Goal: Information Seeking & Learning: Learn about a topic

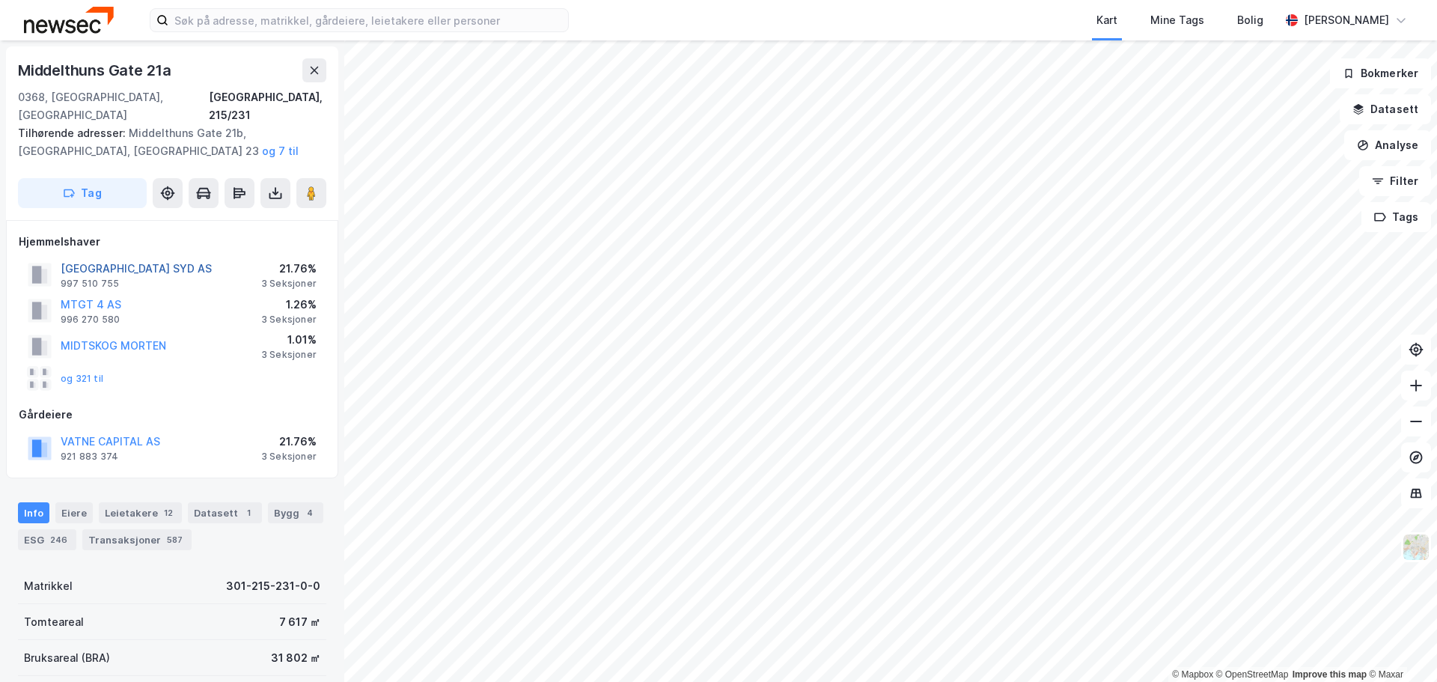
click at [0, 0] on button "[GEOGRAPHIC_DATA] SYD AS" at bounding box center [0, 0] width 0 height 0
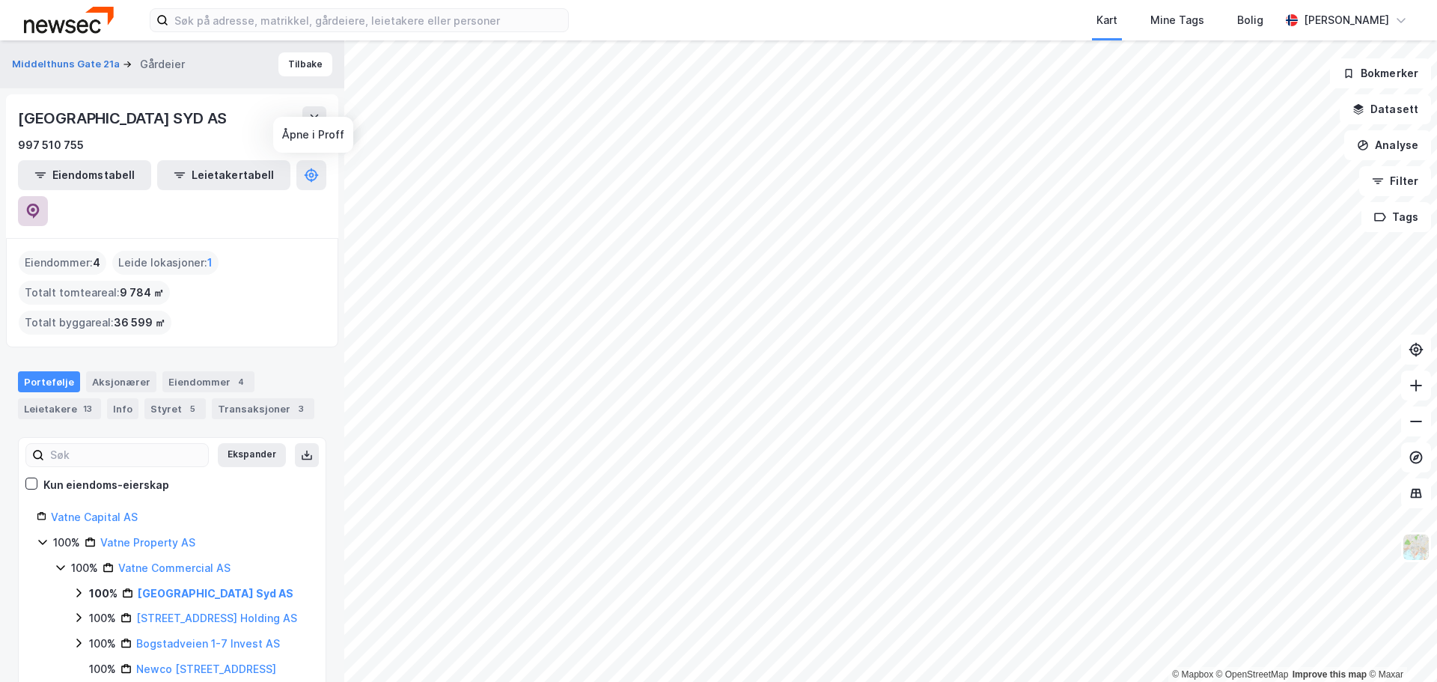
click at [40, 204] on icon at bounding box center [32, 211] width 15 height 15
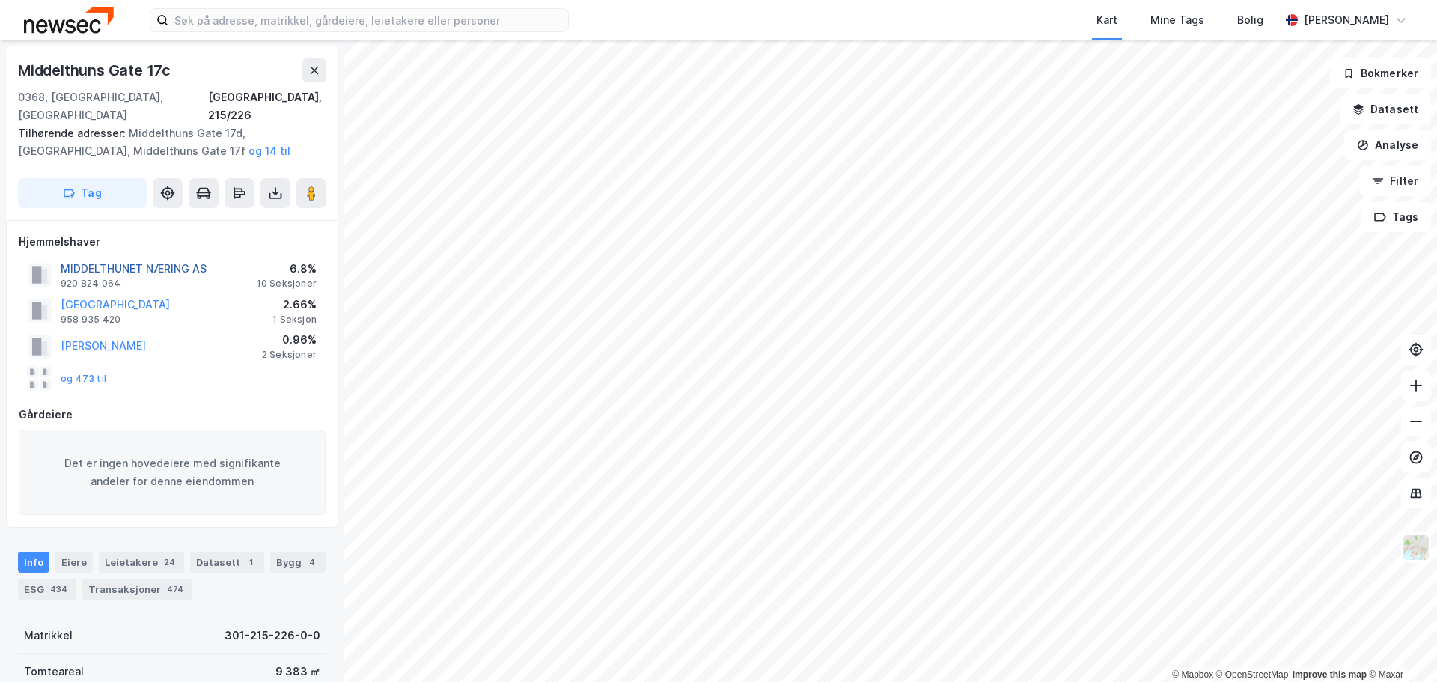
click at [0, 0] on button "MIDDELTHUNET NÆRING AS" at bounding box center [0, 0] width 0 height 0
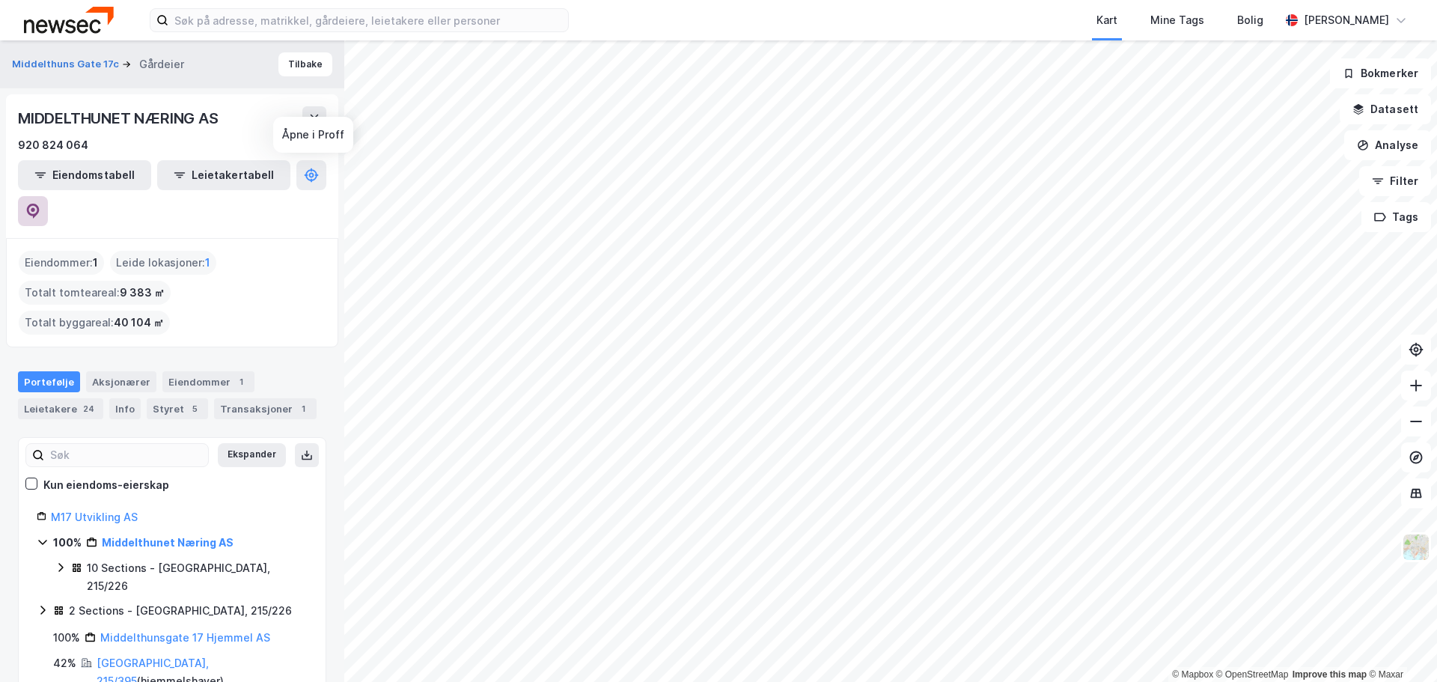
click at [48, 196] on button at bounding box center [33, 211] width 30 height 30
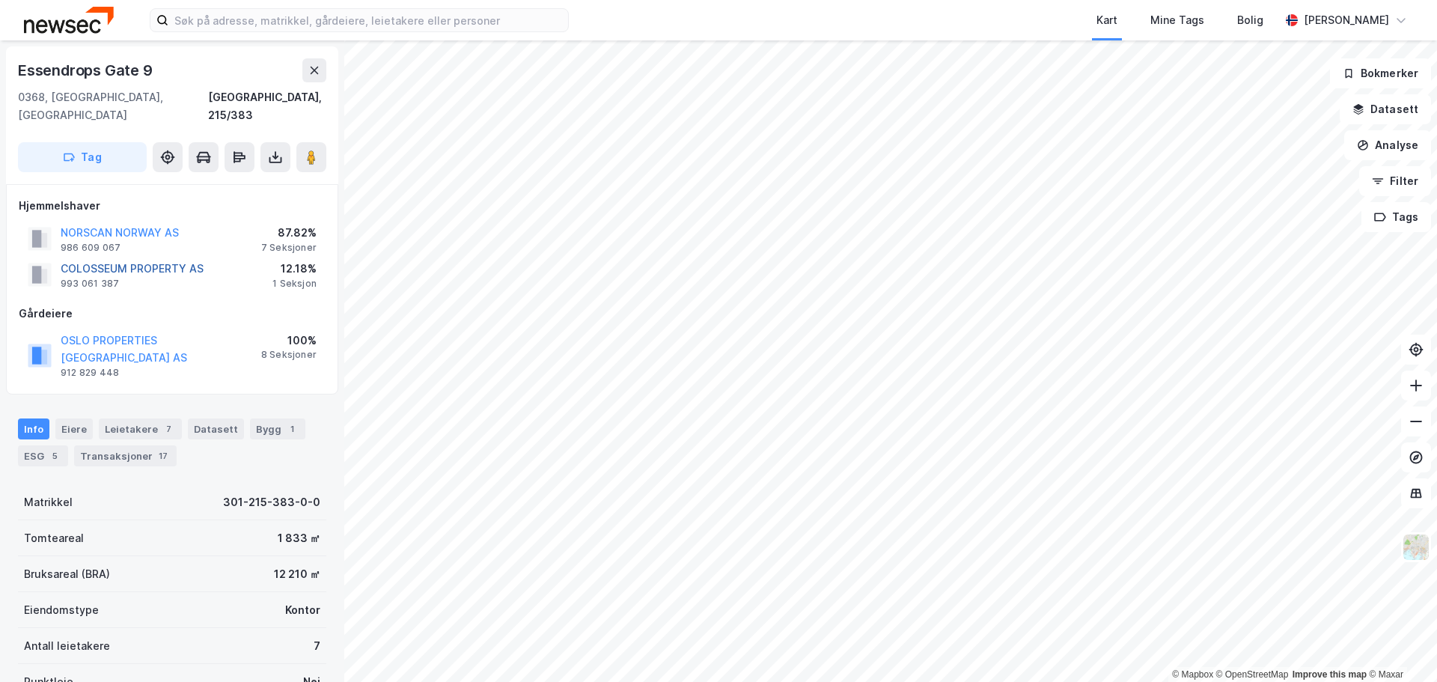
click at [0, 0] on button "COLOSSEUM PROPERTY AS" at bounding box center [0, 0] width 0 height 0
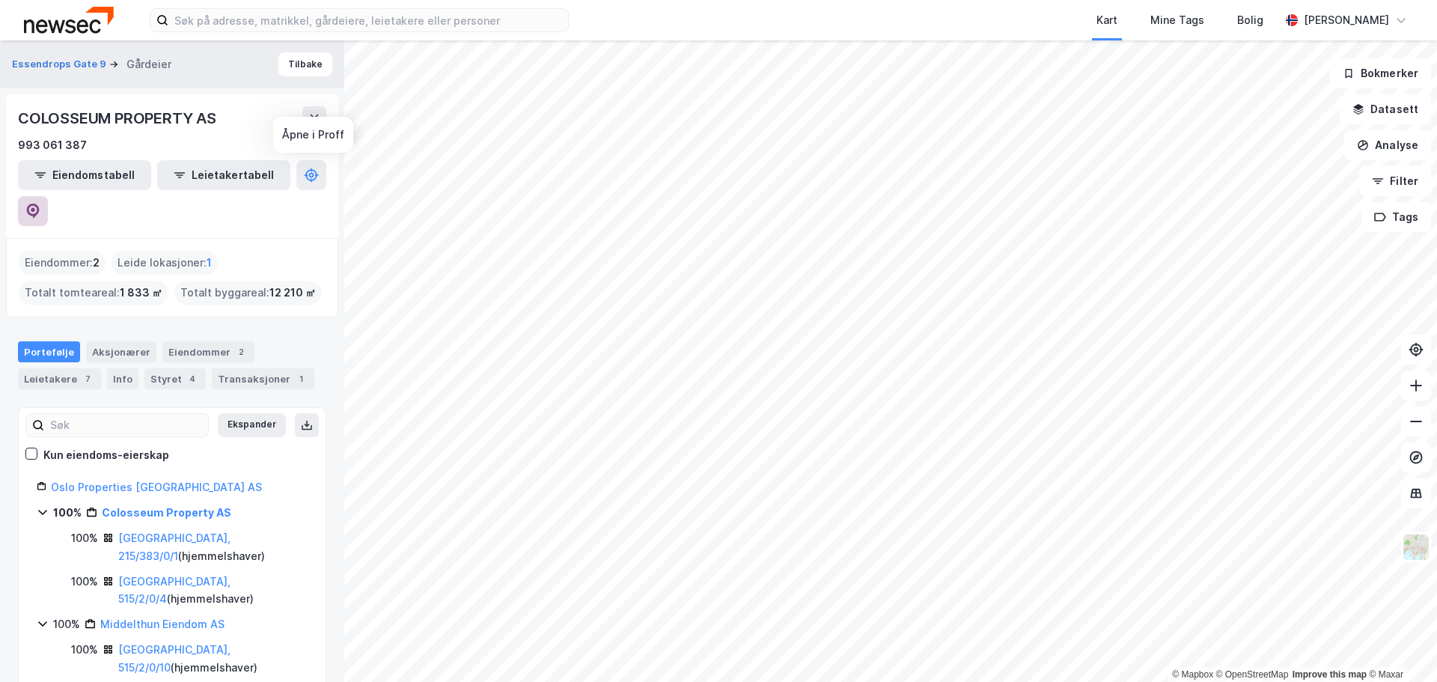
click at [40, 204] on icon at bounding box center [32, 211] width 15 height 15
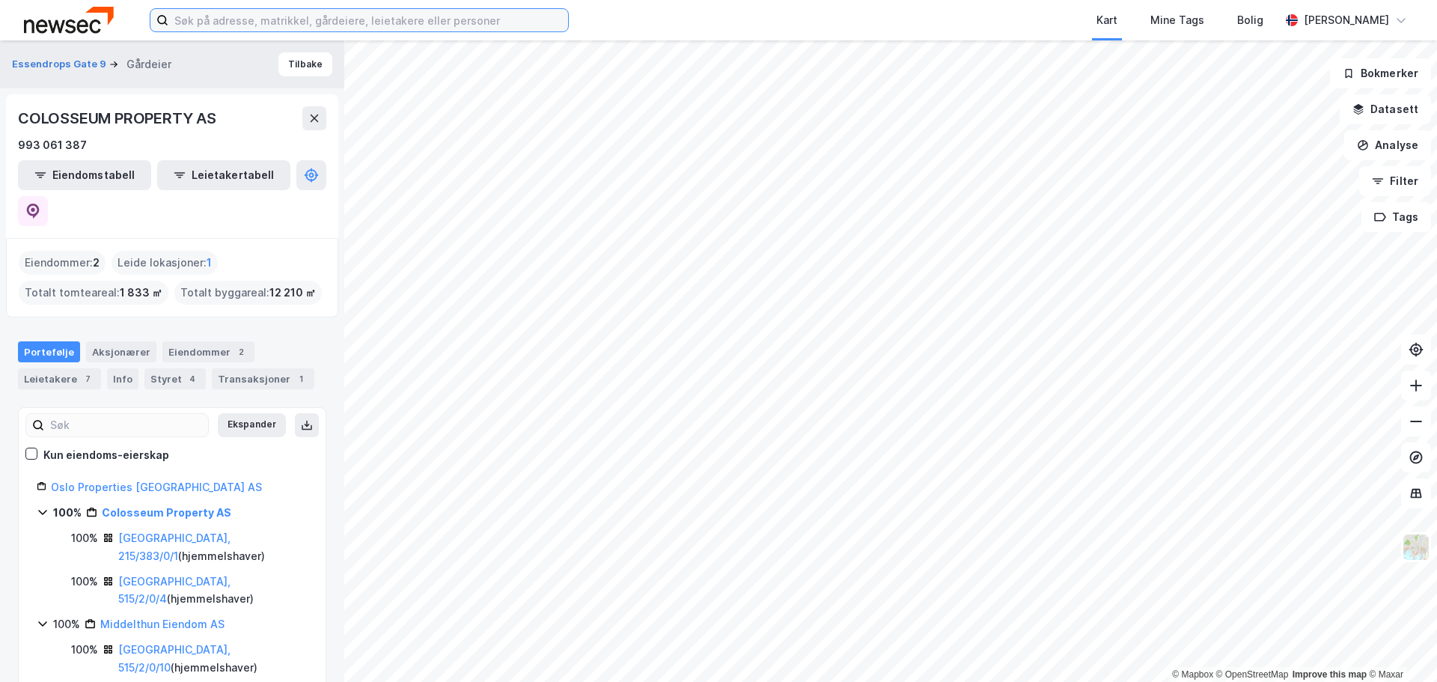
click at [471, 19] on input at bounding box center [368, 20] width 400 height 22
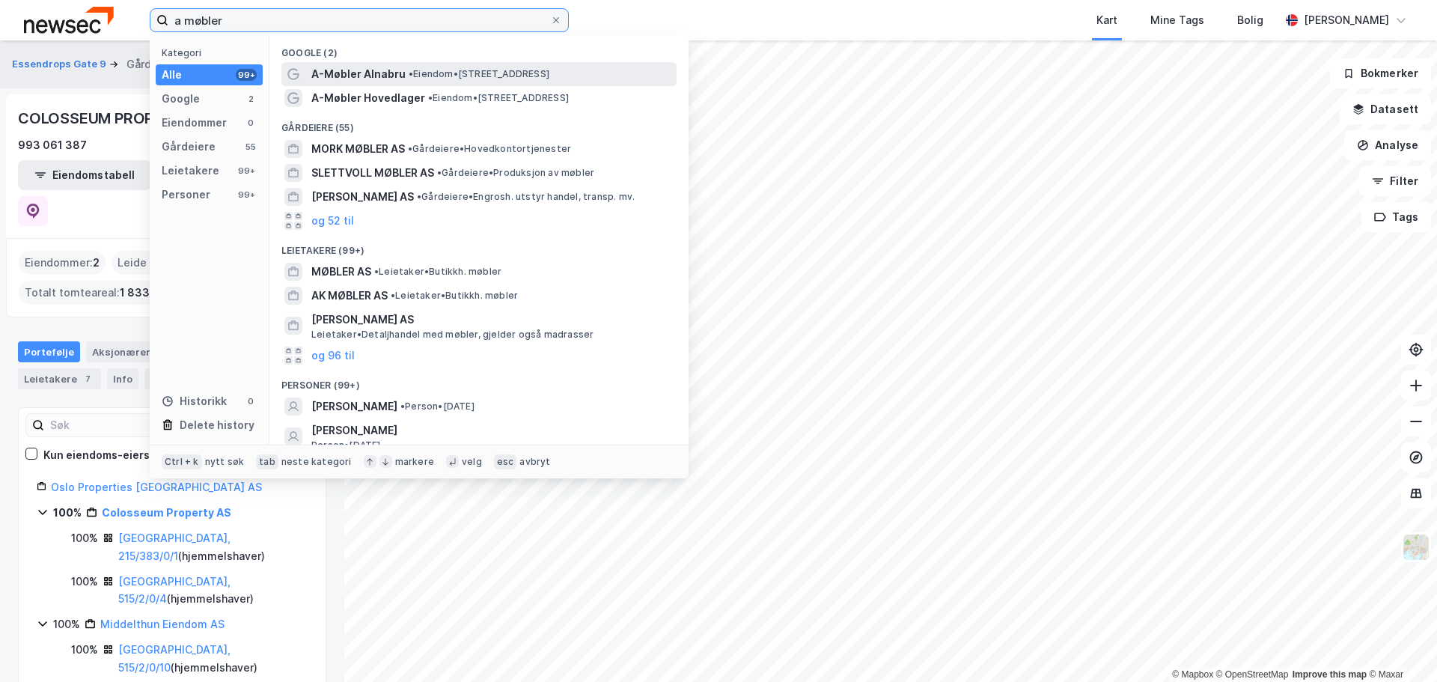
type input "a møbler"
click at [447, 78] on span "• Eiendom • [STREET_ADDRESS]" at bounding box center [479, 74] width 141 height 12
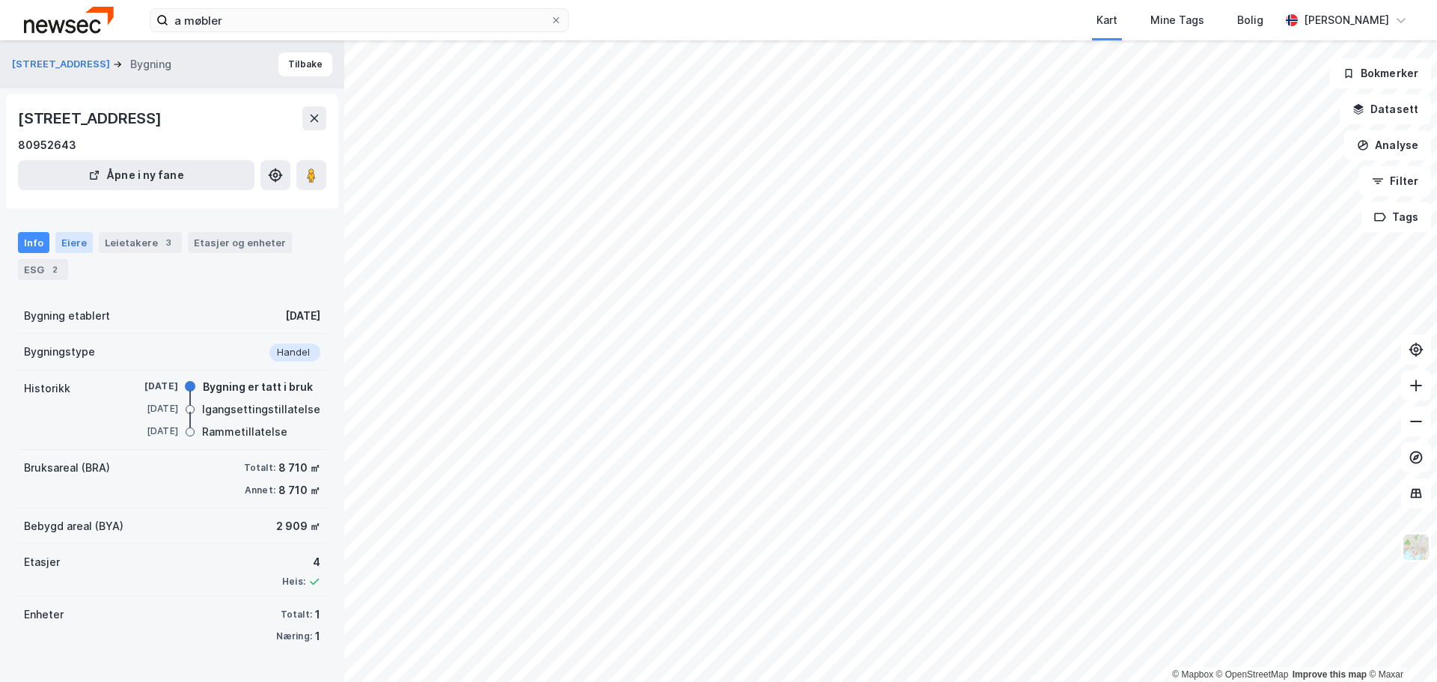
click at [66, 246] on div "Eiere" at bounding box center [73, 242] width 37 height 21
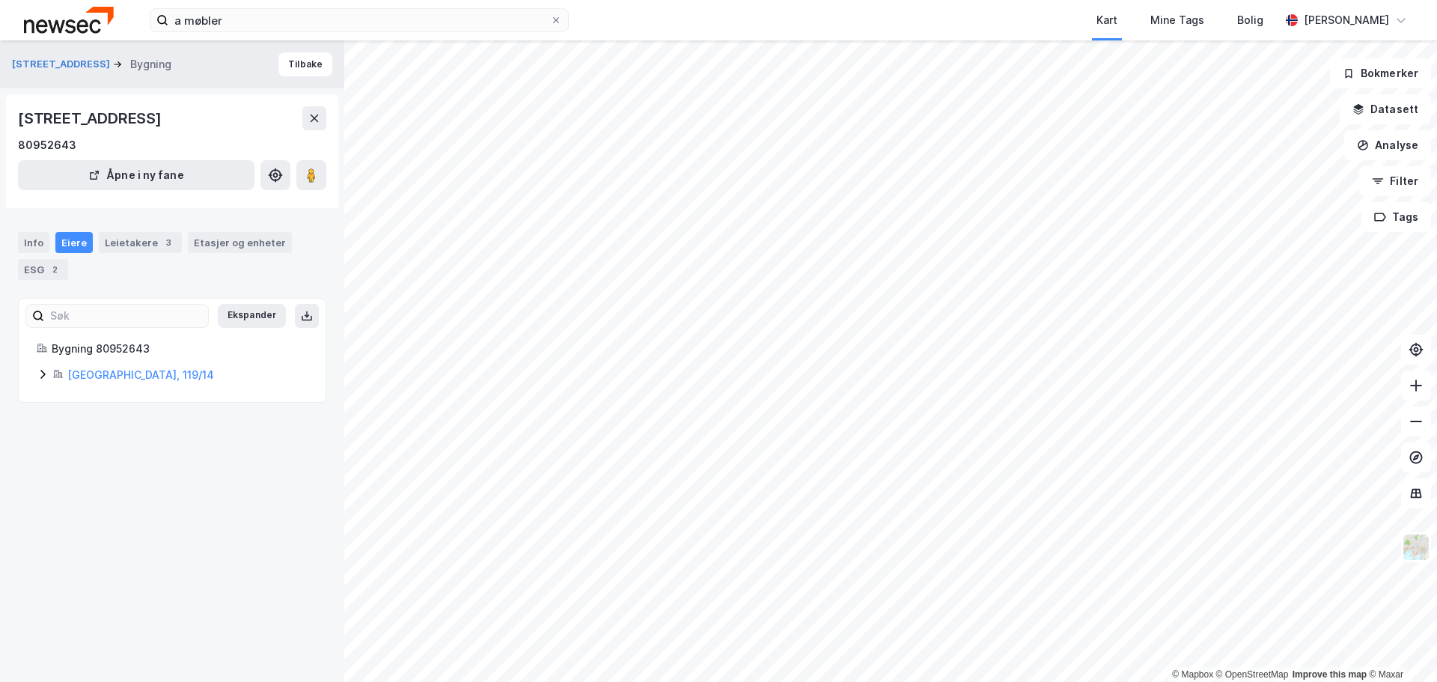
click at [45, 373] on icon at bounding box center [42, 374] width 4 height 9
click at [198, 426] on link "Strømsveien 239 AS" at bounding box center [189, 425] width 106 height 13
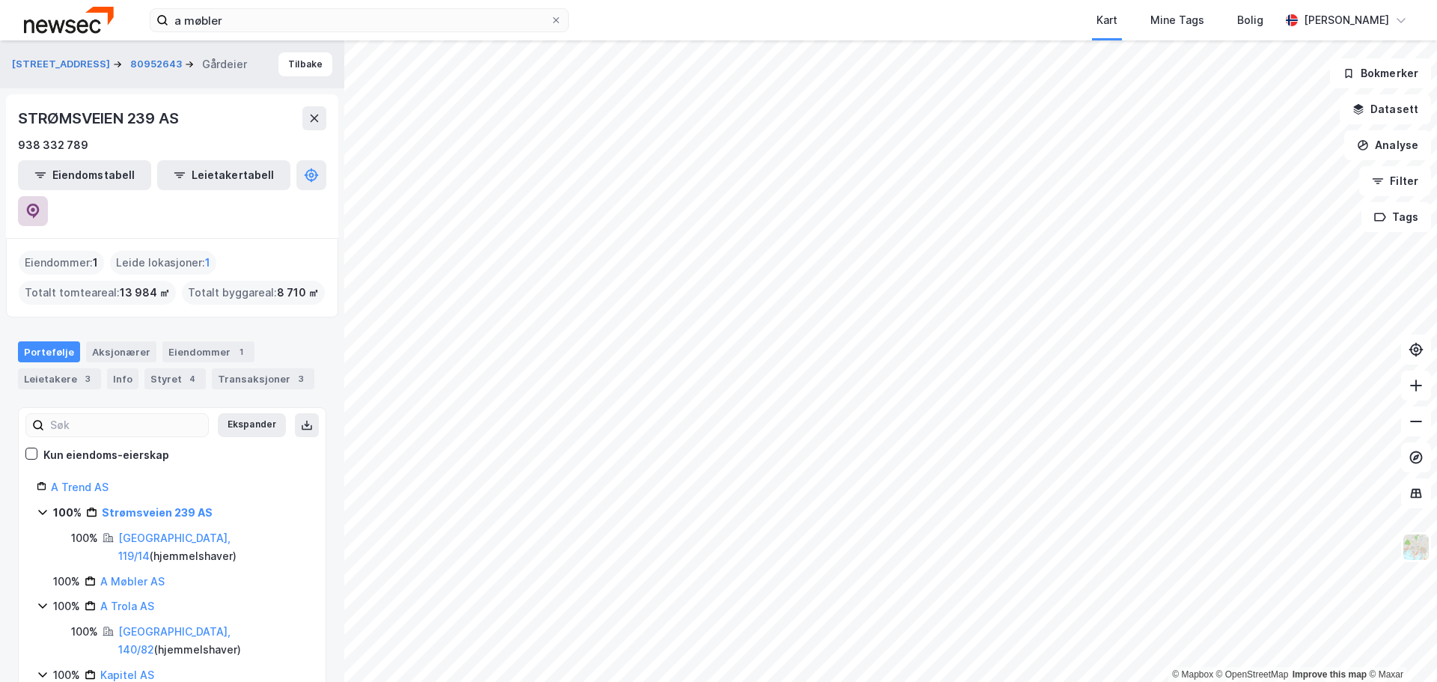
click at [40, 204] on icon at bounding box center [32, 211] width 15 height 15
